Goal: Use online tool/utility: Use online tool/utility

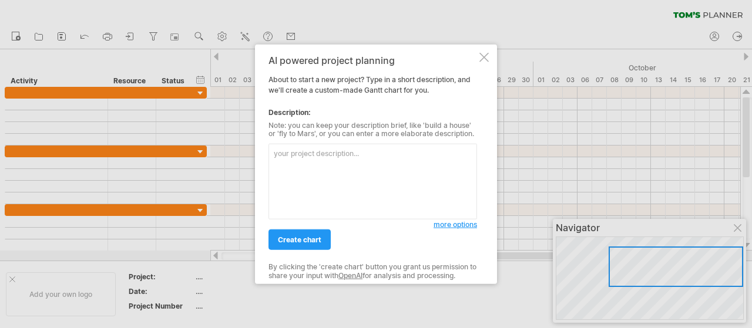
click at [334, 169] on textarea at bounding box center [372, 182] width 208 height 76
type textarea "Flytta och renovera"
click at [293, 245] on link "create chart" at bounding box center [299, 240] width 62 height 21
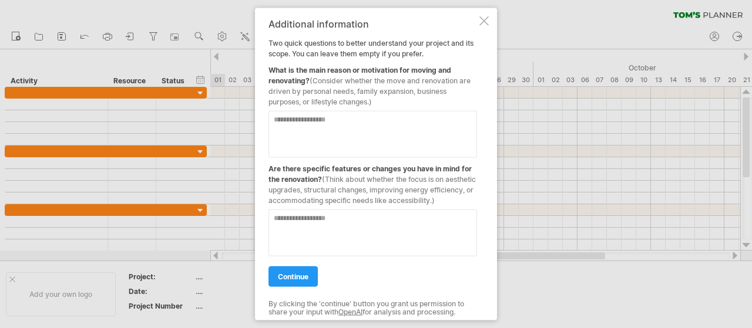
click at [308, 124] on textarea at bounding box center [372, 133] width 208 height 47
type textarea "*"
type textarea "**********"
click at [302, 232] on textarea at bounding box center [372, 232] width 208 height 47
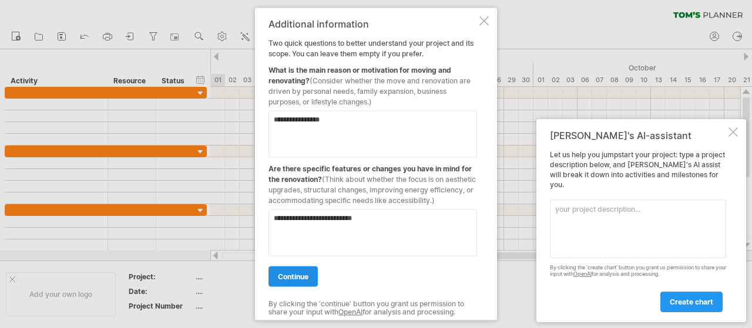
type textarea "**********"
click at [284, 278] on span "continue" at bounding box center [293, 276] width 31 height 9
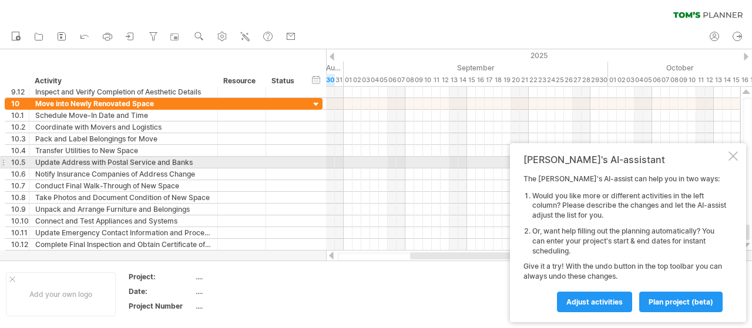
click at [733, 159] on div at bounding box center [732, 155] width 9 height 9
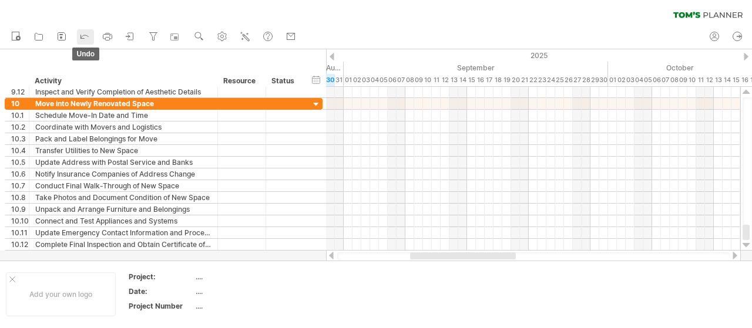
click at [78, 34] on link "undo" at bounding box center [85, 36] width 17 height 15
click at [87, 40] on icon at bounding box center [85, 36] width 12 height 12
click at [21, 32] on icon at bounding box center [16, 36] width 12 height 12
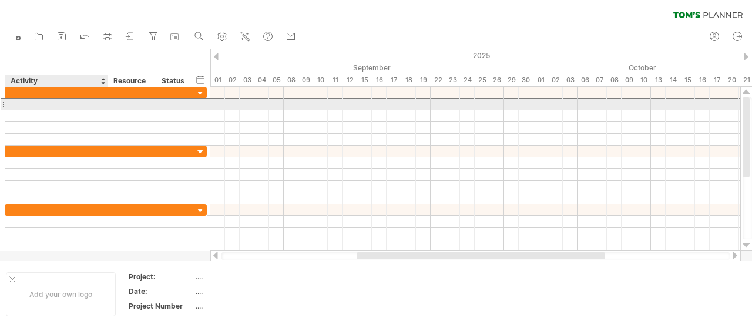
click at [96, 103] on div at bounding box center [56, 104] width 90 height 11
